Goal: Submit feedback/report problem

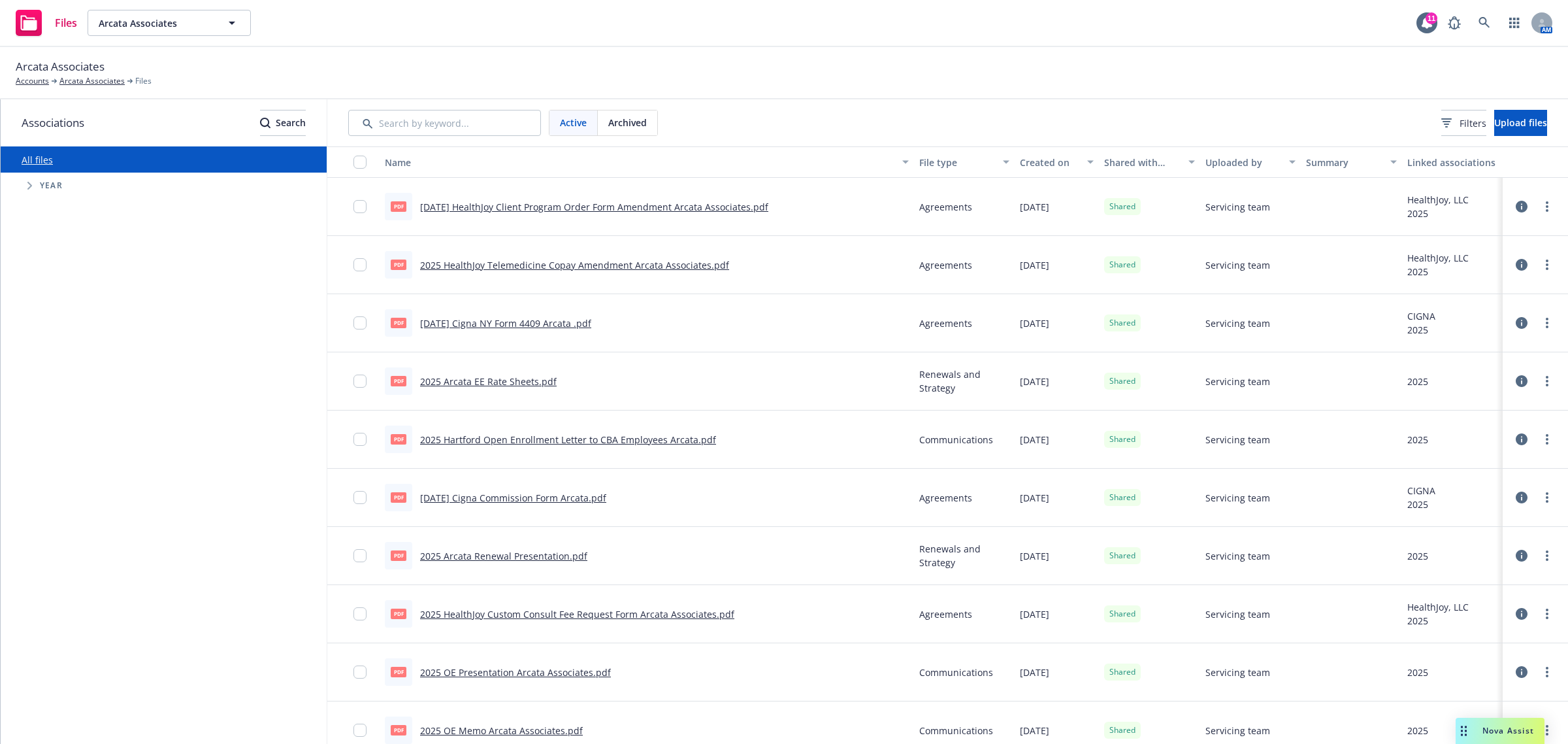
click at [1484, 721] on div "Nova Assist" at bounding box center [1500, 731] width 89 height 26
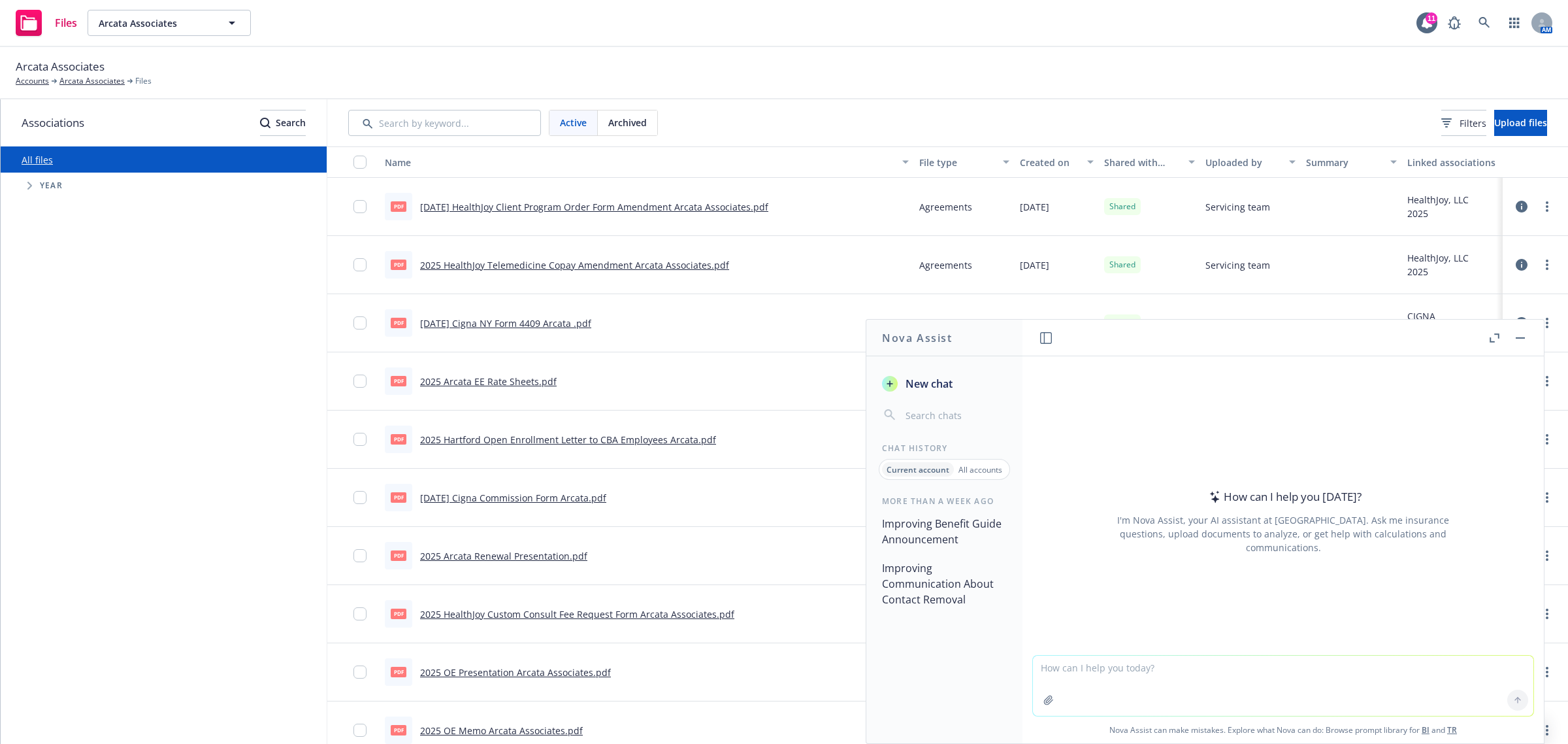
drag, startPoint x: 1217, startPoint y: 694, endPoint x: 1237, endPoint y: 698, distance: 20.4
click at [1217, 694] on textarea at bounding box center [1284, 686] width 501 height 60
paste textarea "The estimated number of employees at each location is in the ‘amount needed’ co…"
type textarea "make this flow better "The estimated number of employees at each location is in…"
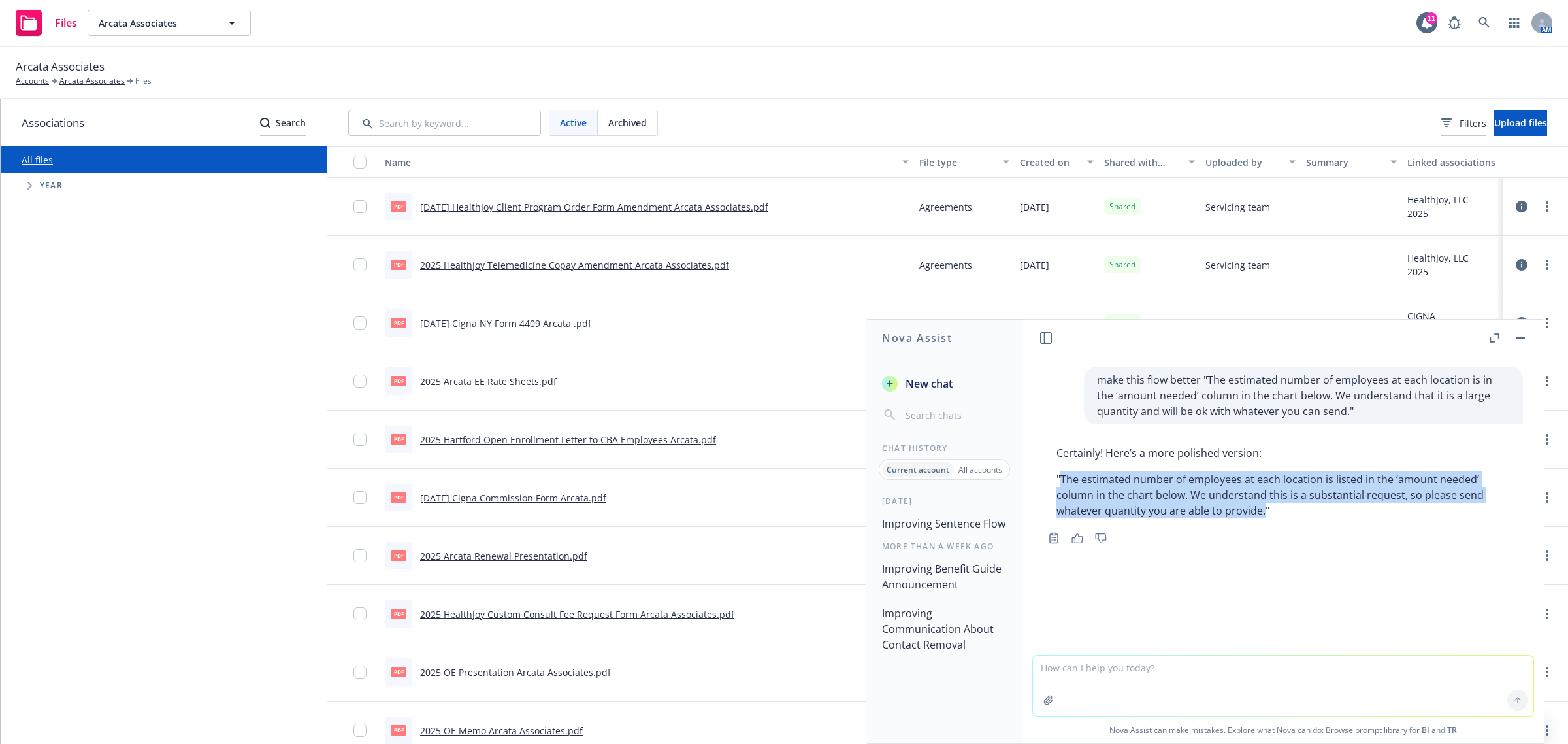
drag, startPoint x: 1060, startPoint y: 473, endPoint x: 1263, endPoint y: 524, distance: 209.3
click at [1263, 524] on div "Certainly! Here’s a more polished version: "The estimated number of employees a…" at bounding box center [1283, 481] width 480 height 84
